Goal: Information Seeking & Learning: Find specific fact

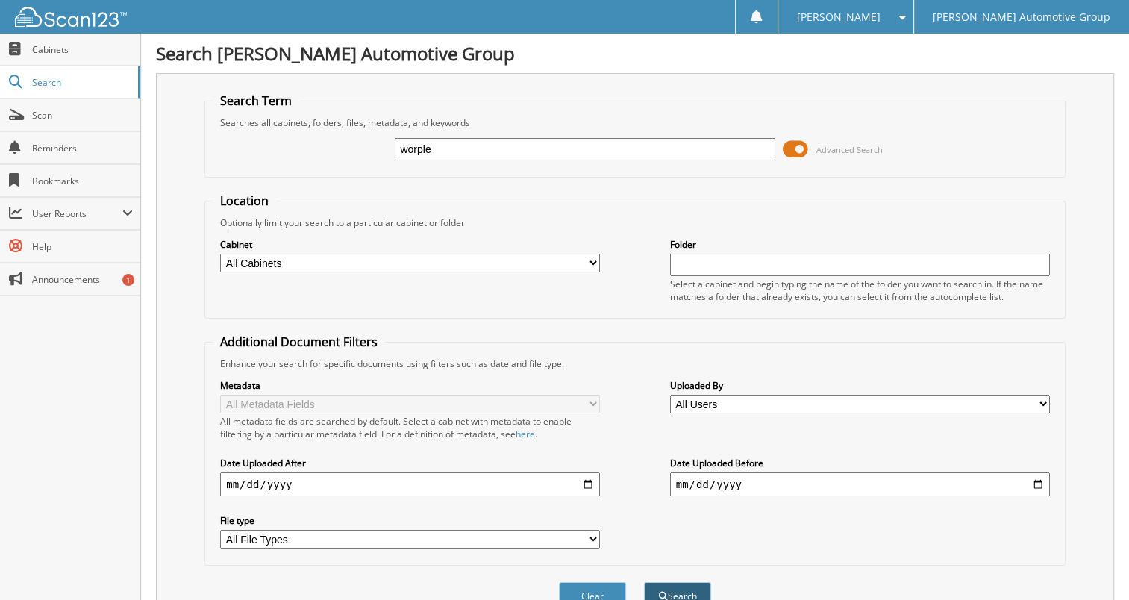
type input "worple"
click at [669, 582] on button "Search" at bounding box center [677, 596] width 67 height 28
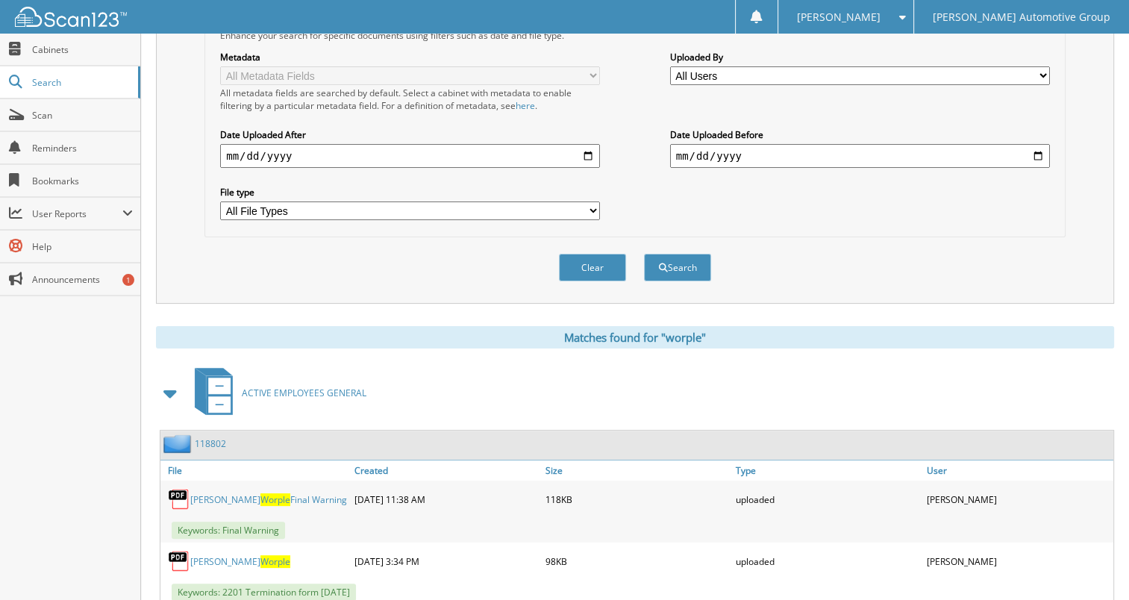
scroll to position [361, 0]
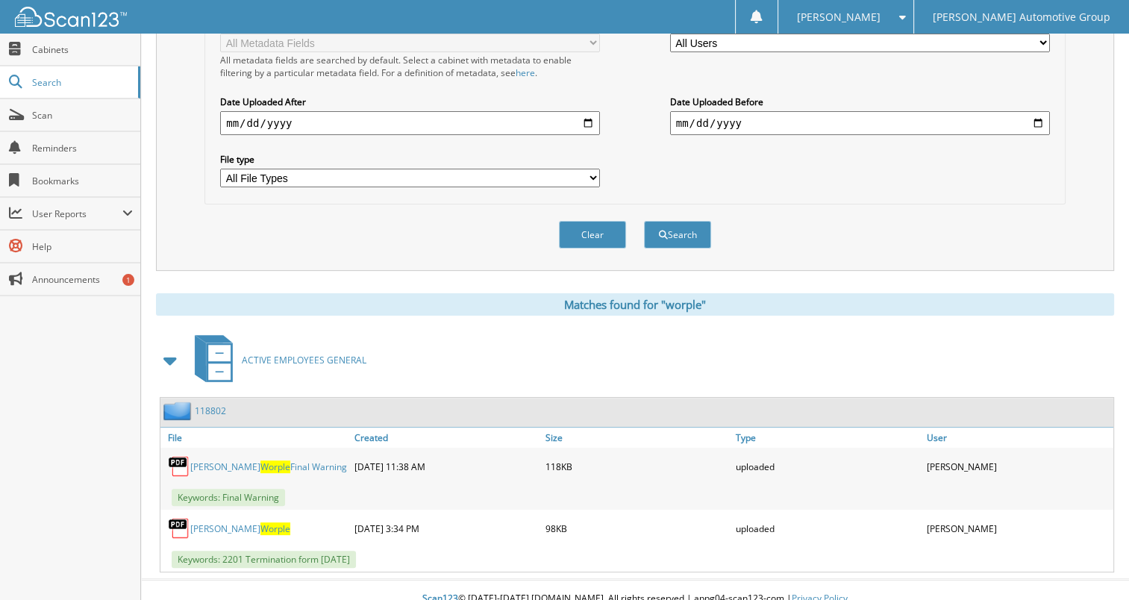
click at [207, 405] on link "118802" at bounding box center [210, 411] width 31 height 13
